Goal: Task Accomplishment & Management: Use online tool/utility

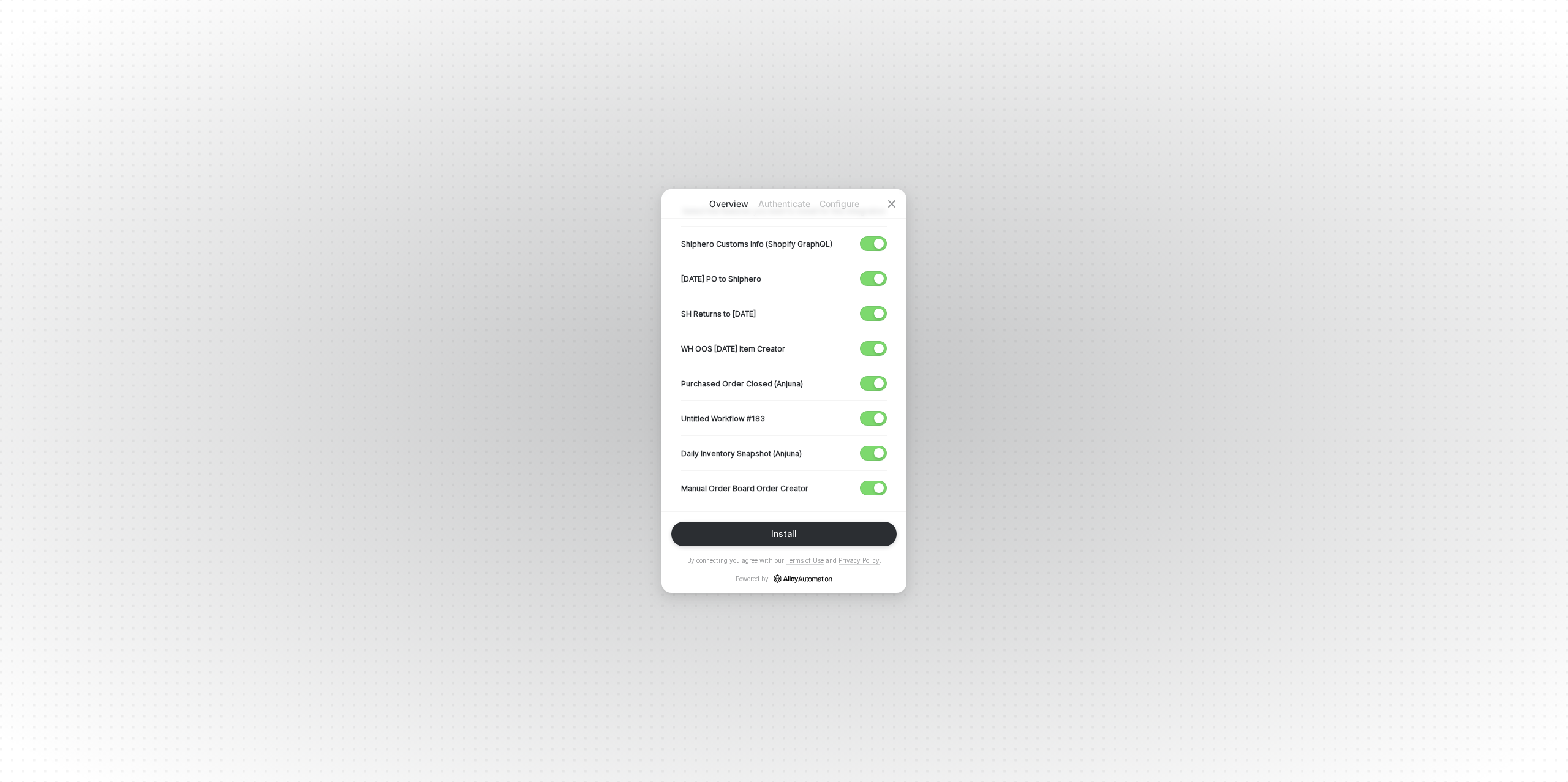
scroll to position [241, 0]
click at [870, 444] on span "button" at bounding box center [871, 447] width 20 height 14
click at [874, 408] on div "button" at bounding box center [879, 412] width 10 height 10
click at [877, 374] on div "button" at bounding box center [879, 377] width 10 height 10
click at [875, 337] on div "button" at bounding box center [879, 342] width 10 height 10
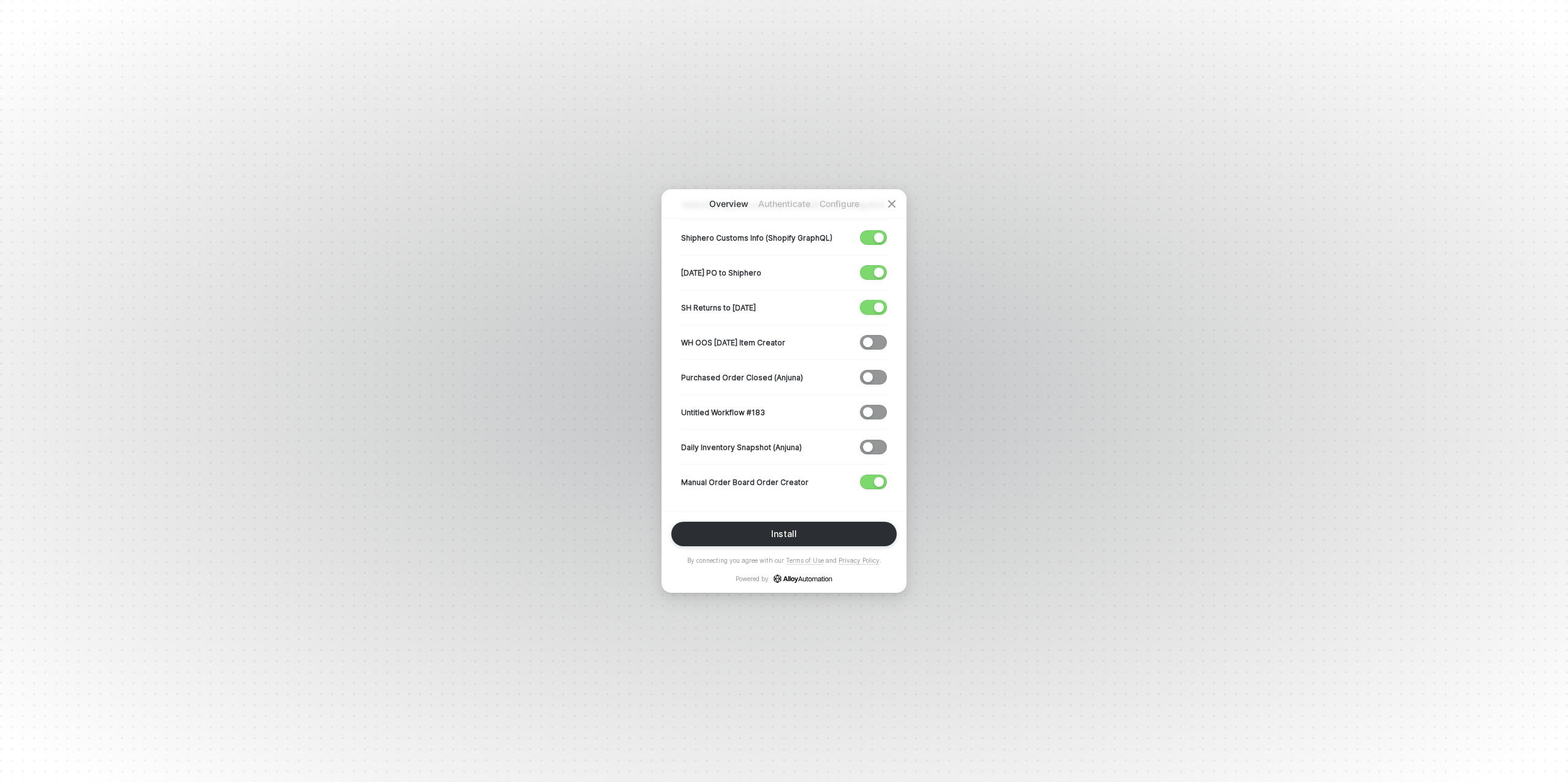
click at [880, 306] on div "button" at bounding box center [879, 307] width 10 height 10
drag, startPoint x: 882, startPoint y: 269, endPoint x: 875, endPoint y: 256, distance: 14.8
click at [881, 269] on div "button" at bounding box center [879, 272] width 10 height 10
click at [876, 238] on div "button" at bounding box center [879, 238] width 10 height 10
click at [779, 533] on div "Install" at bounding box center [784, 534] width 26 height 10
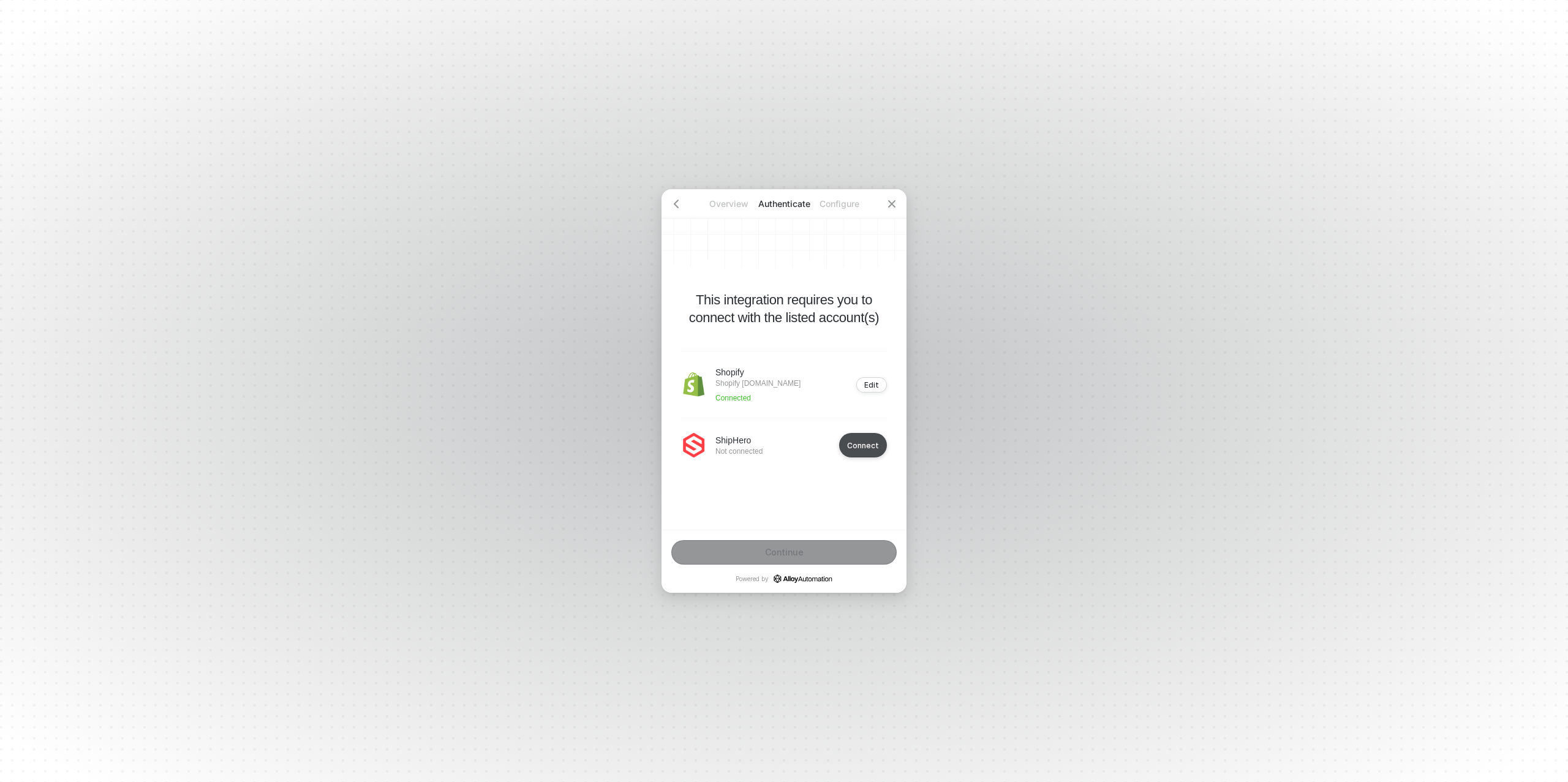
click at [870, 440] on div "Connect" at bounding box center [863, 445] width 32 height 9
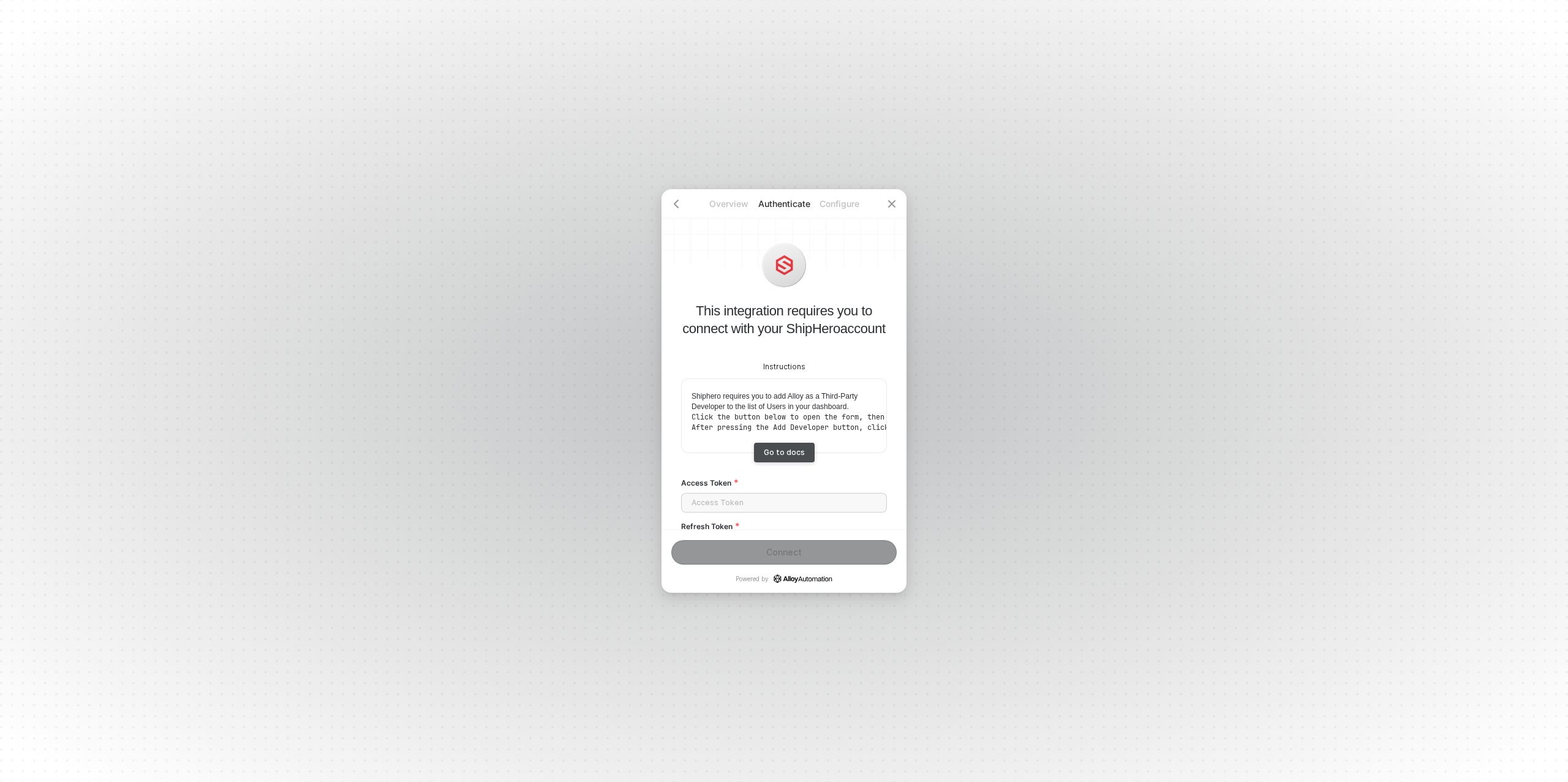
scroll to position [58, 0]
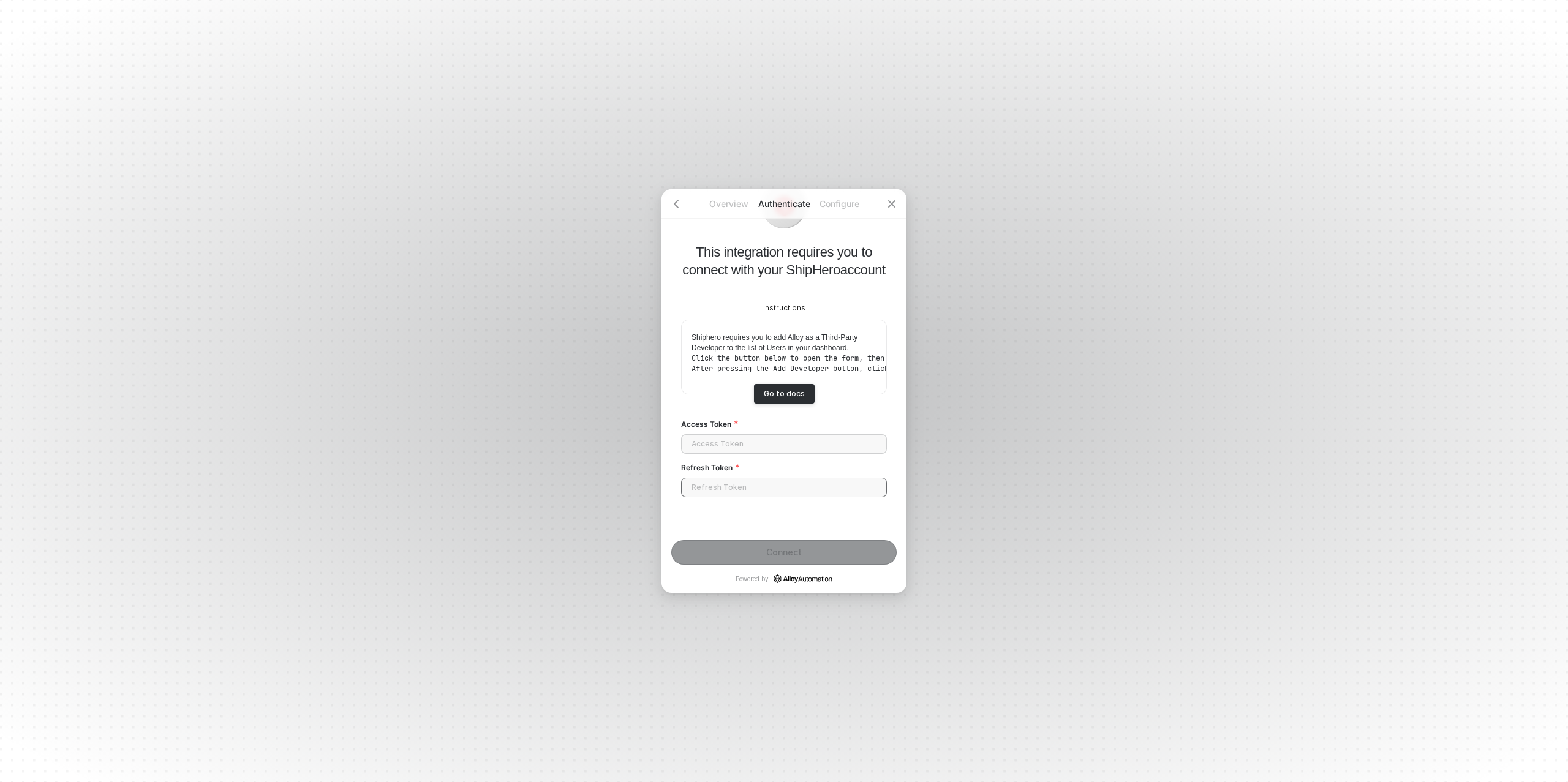
click at [723, 487] on input "Refresh Token" at bounding box center [784, 487] width 206 height 19
paste input "hfzsqcCjpQYtL27gCptSUZ9rybuKVWjBZFHSw-5hiTezg"
type input "hfzsqcCjpQYtL27gCptSUZ9rybuKVWjBZFHSw-5hiTezg"
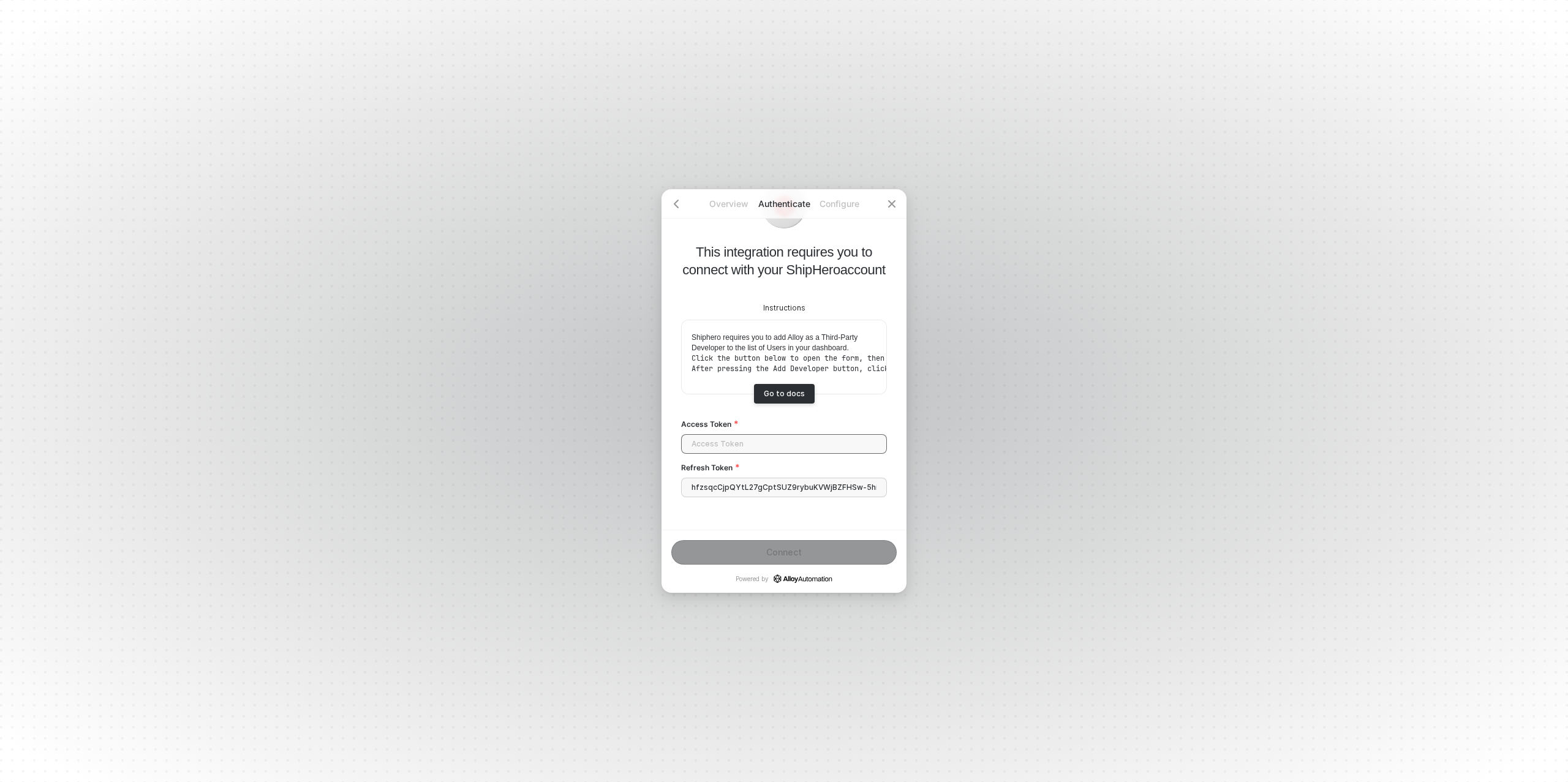
click at [725, 442] on input "Access Token" at bounding box center [784, 444] width 206 height 19
paste input "eyJhbGciOiJSUzI1NiIsInR5cCI6IkpXVCIsImtpZCI6IlJUQXlOVU13T0Rrd09ETXhSVVZDUXpBNU5…"
type input "eyJhbGciOiJSUzI1NiIsInR5cCI6IkpXVCIsImtpZCI6IlJUQXlOVU13T0Rrd09ETXhSVVZDUXpBNU5…"
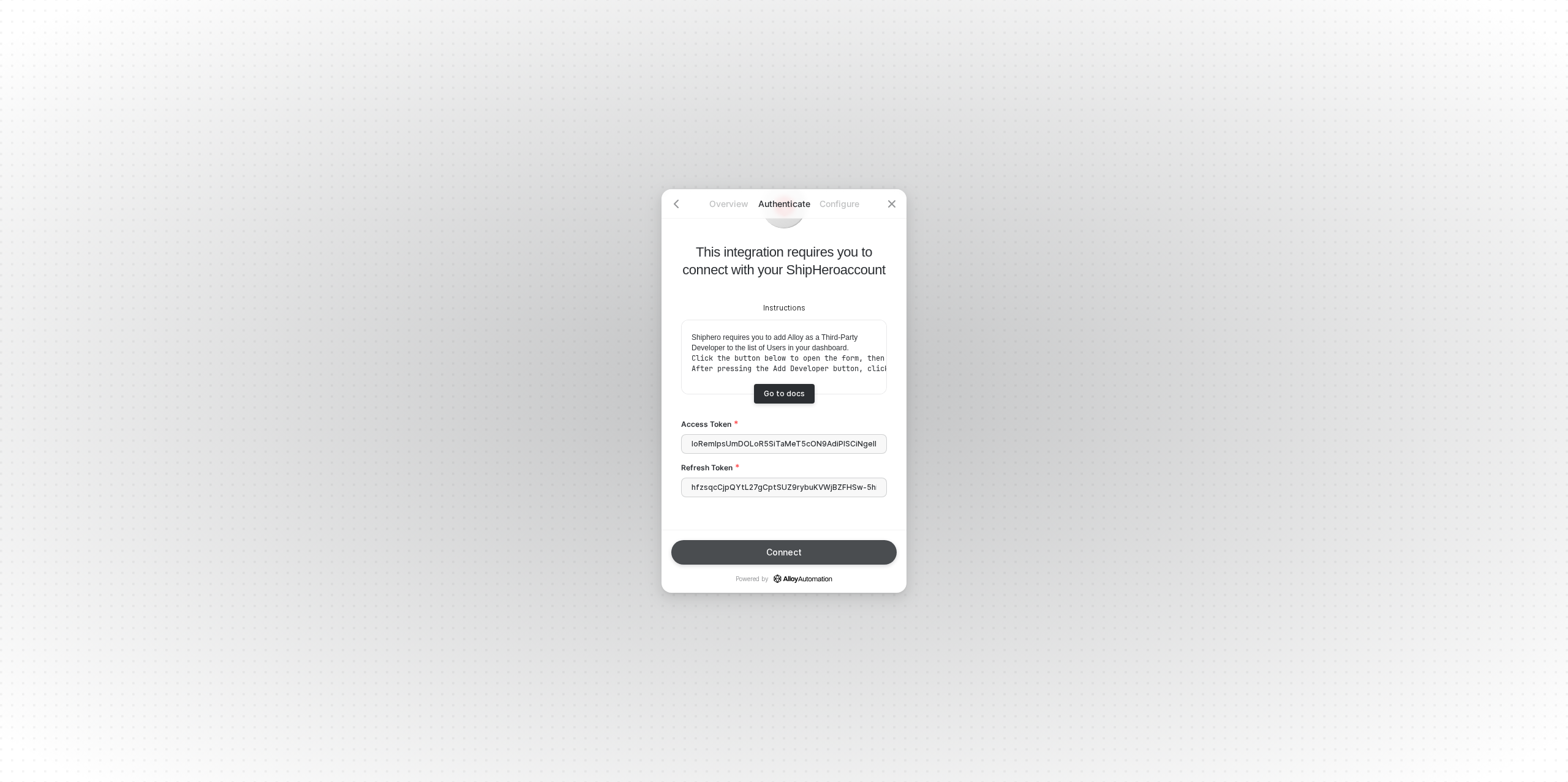
click at [820, 552] on button "Connect" at bounding box center [784, 552] width 225 height 24
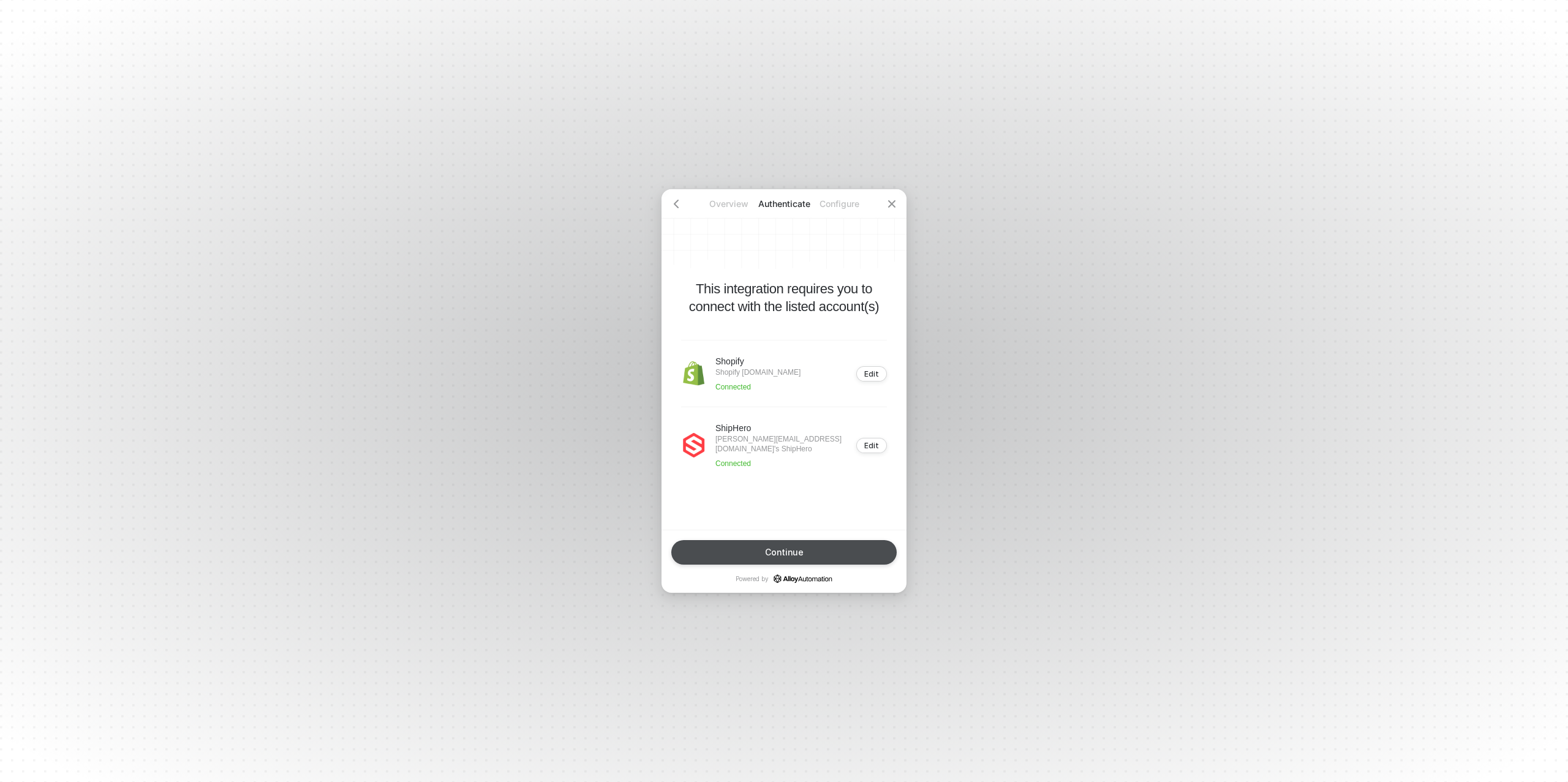
click at [779, 552] on div "Continue" at bounding box center [784, 552] width 39 height 10
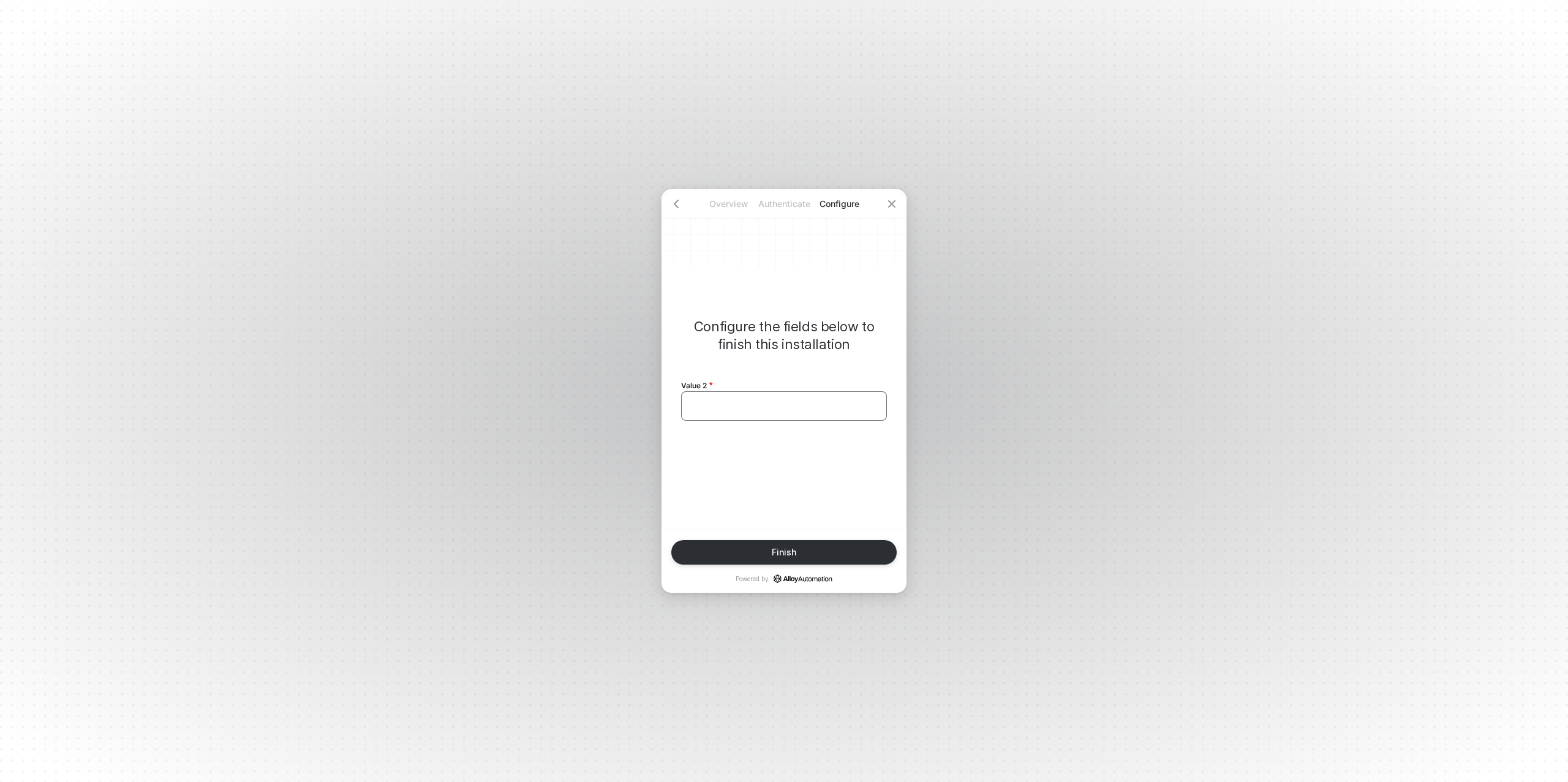
click at [746, 412] on div "﻿" at bounding box center [784, 406] width 206 height 29
click at [792, 547] on div "Finish" at bounding box center [784, 552] width 24 height 10
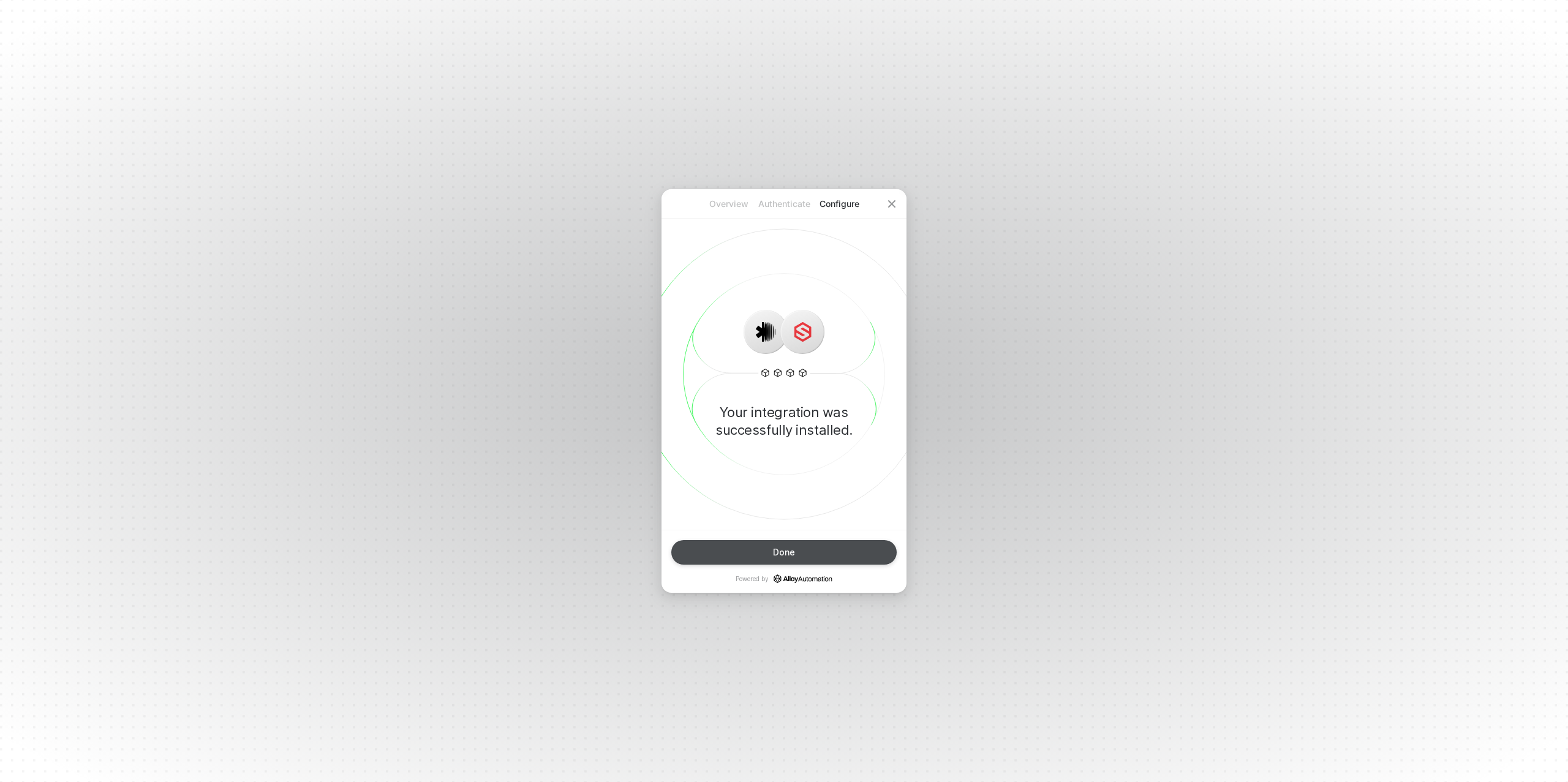
click at [802, 549] on button "Done" at bounding box center [784, 552] width 225 height 24
